Goal: Task Accomplishment & Management: Complete application form

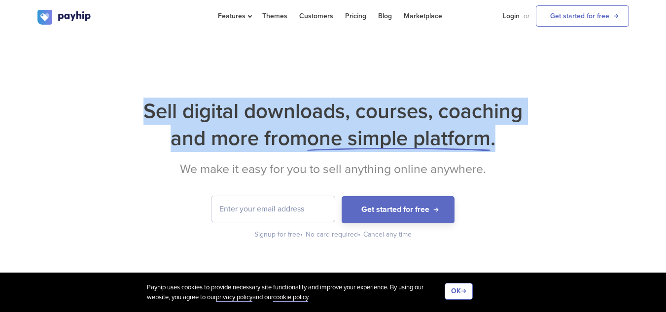
drag, startPoint x: 139, startPoint y: 110, endPoint x: 504, endPoint y: 133, distance: 366.2
click at [504, 133] on h1 "Sell digital downloads, courses, coaching and more from one simple platform ." at bounding box center [332, 125] width 591 height 54
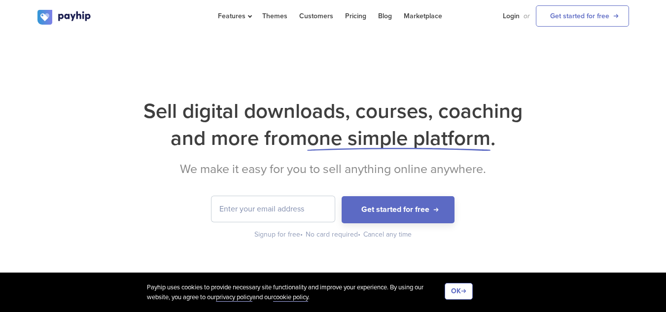
scroll to position [21, 0]
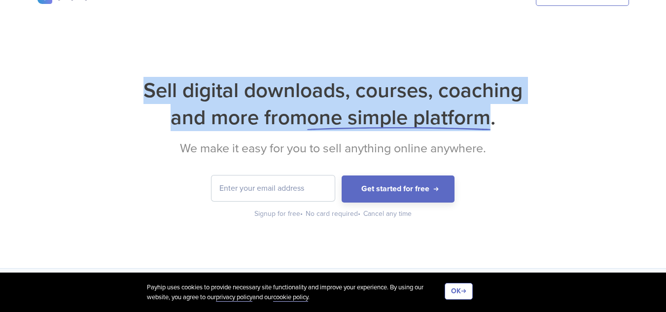
drag, startPoint x: 142, startPoint y: 99, endPoint x: 403, endPoint y: 130, distance: 262.4
click at [403, 130] on h1 "Sell digital downloads, courses, coaching and more from one simple platform ." at bounding box center [332, 104] width 591 height 54
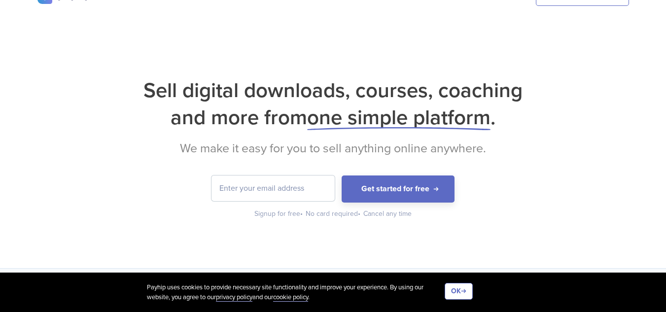
click at [565, 126] on h1 "Sell digital downloads, courses, coaching and more from one simple platform ." at bounding box center [332, 104] width 591 height 54
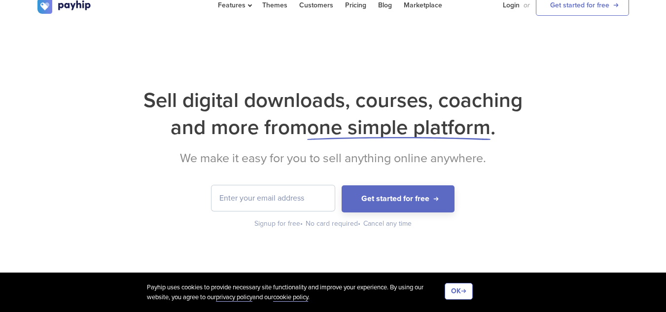
scroll to position [10, 0]
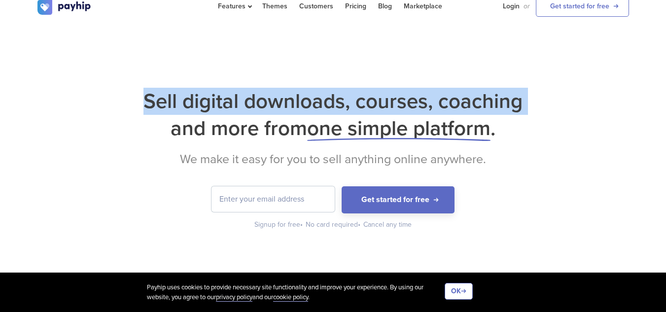
drag, startPoint x: 525, startPoint y: 100, endPoint x: 162, endPoint y: 130, distance: 364.8
click at [162, 130] on h1 "Sell digital downloads, courses, coaching and more from one simple platform ." at bounding box center [332, 115] width 591 height 54
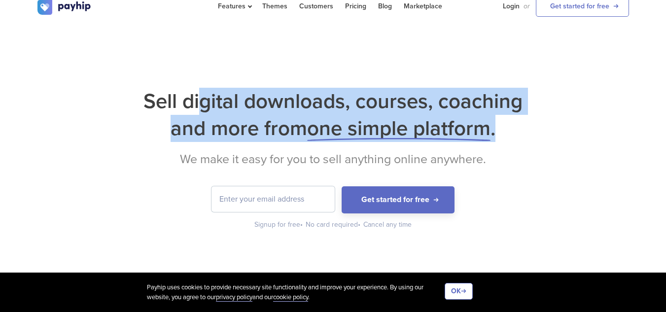
drag, startPoint x: 562, startPoint y: 125, endPoint x: 196, endPoint y: 71, distance: 369.9
click at [196, 71] on div "Sell digital downloads, courses, coaching and more from one simple platform . W…" at bounding box center [333, 151] width 666 height 255
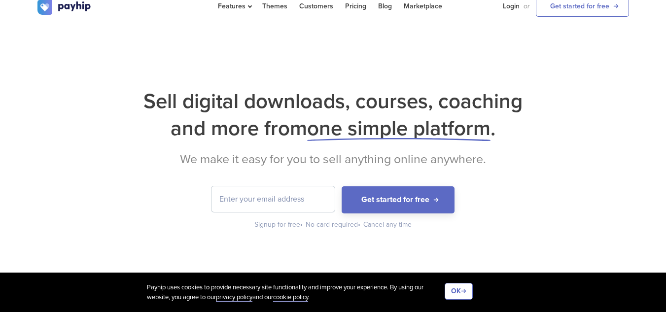
click at [168, 27] on div "Sell digital downloads, courses, coaching and more from one simple platform . W…" at bounding box center [333, 151] width 666 height 255
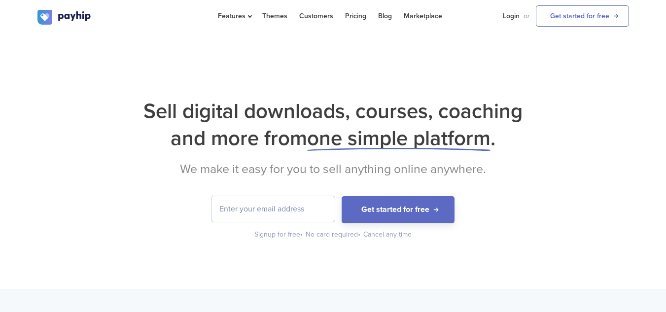
click at [267, 217] on input "email" at bounding box center [272, 209] width 123 height 26
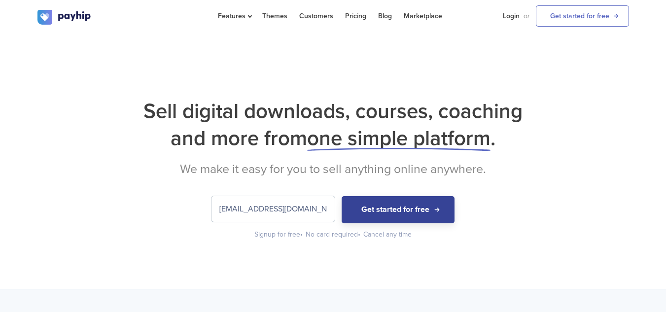
type input "[EMAIL_ADDRESS][DOMAIN_NAME]"
click at [377, 208] on button "Get started for free" at bounding box center [397, 209] width 113 height 27
